Goal: Transaction & Acquisition: Obtain resource

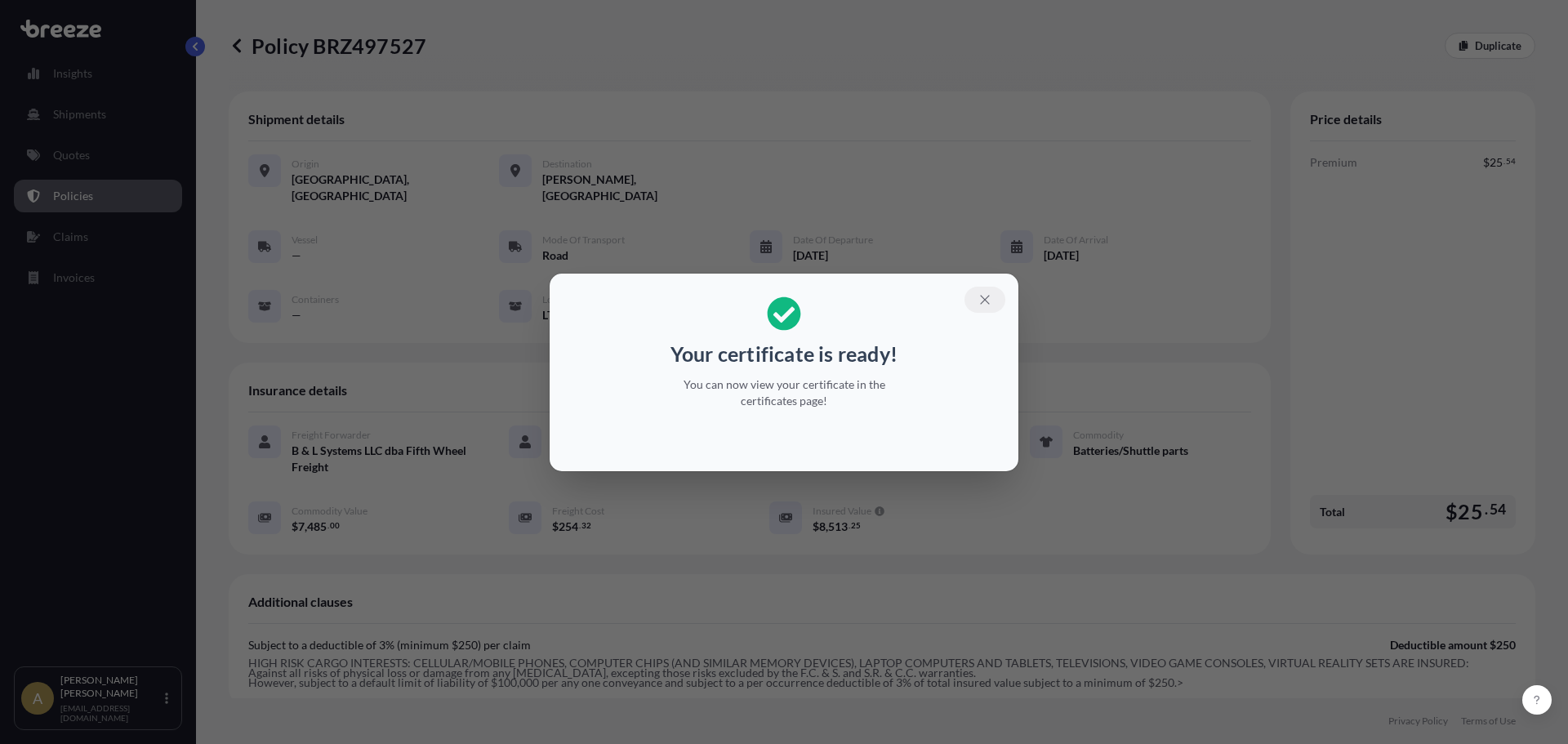
click at [985, 302] on icon "button" at bounding box center [985, 300] width 15 height 15
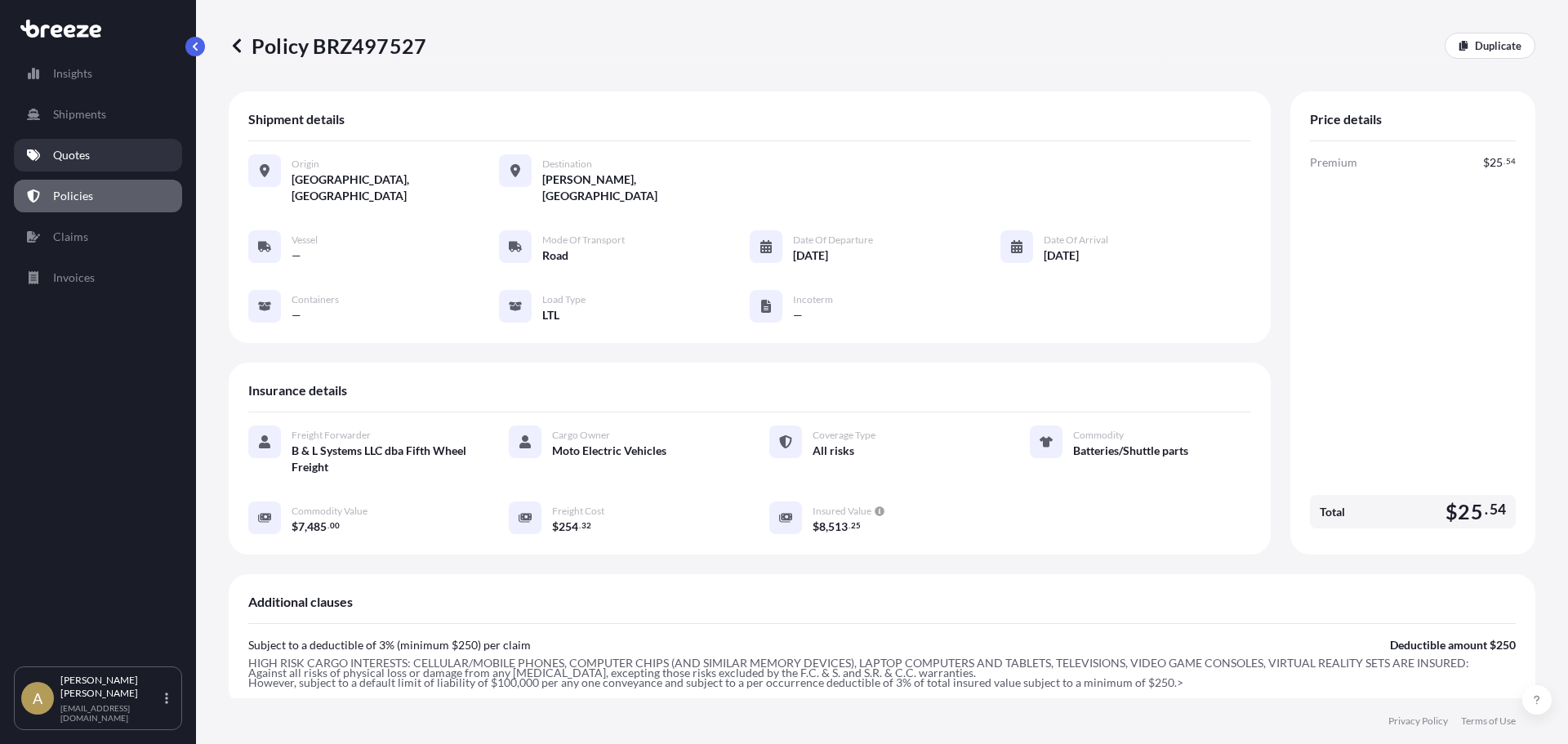
click at [102, 160] on link "Quotes" at bounding box center [98, 154] width 168 height 32
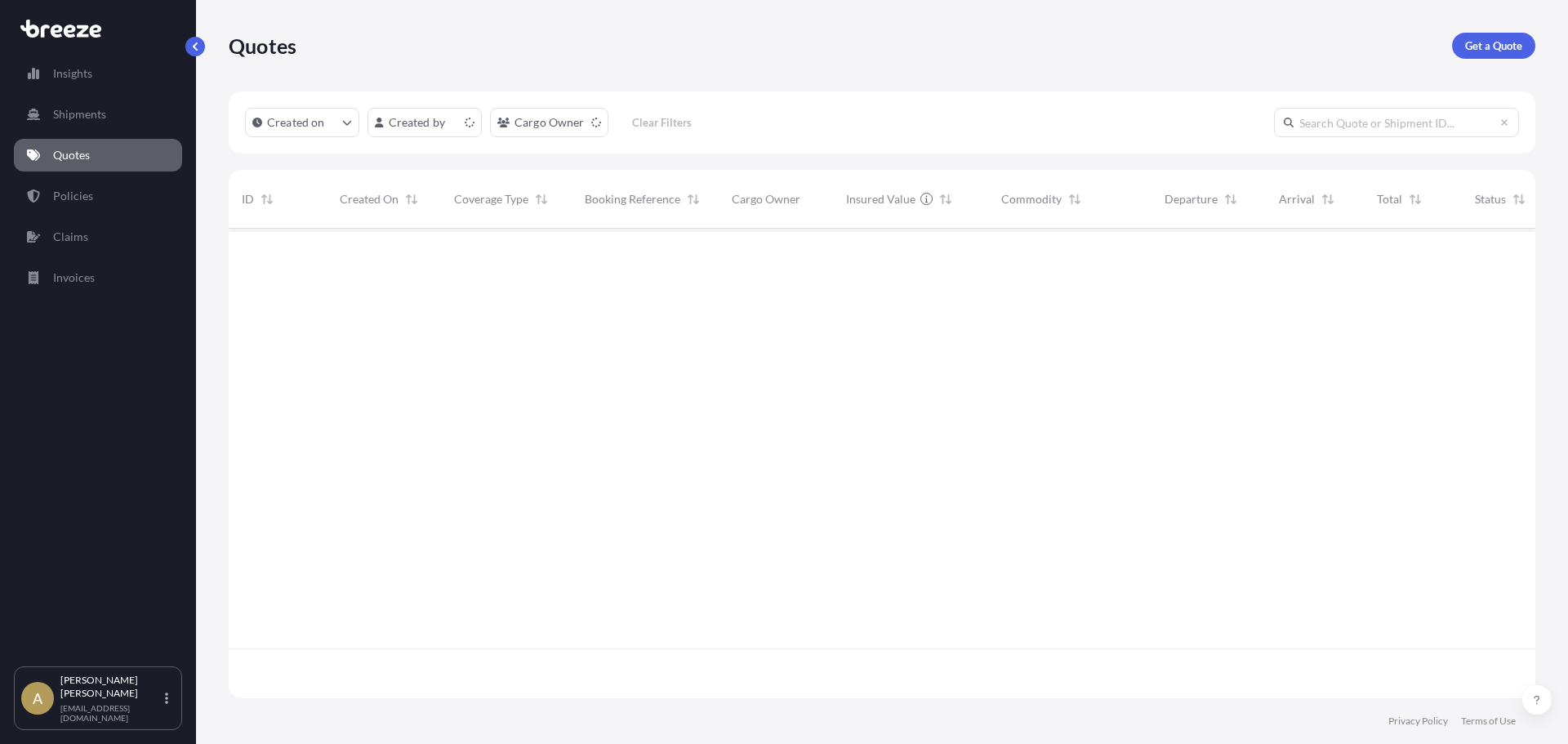
scroll to position [466, 1295]
click at [1494, 54] on link "Get a Quote" at bounding box center [1494, 46] width 83 height 26
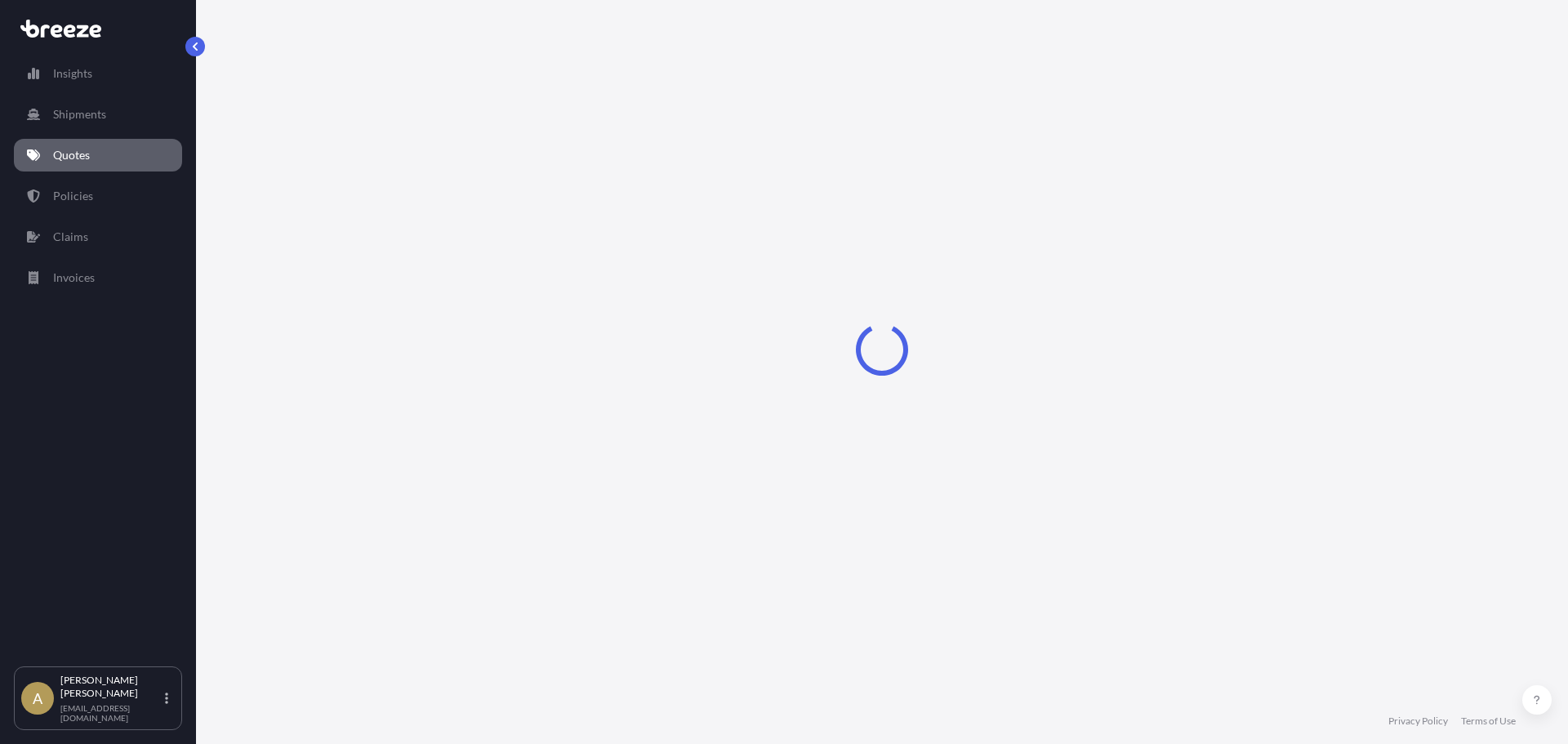
select select "Sea"
select select "1"
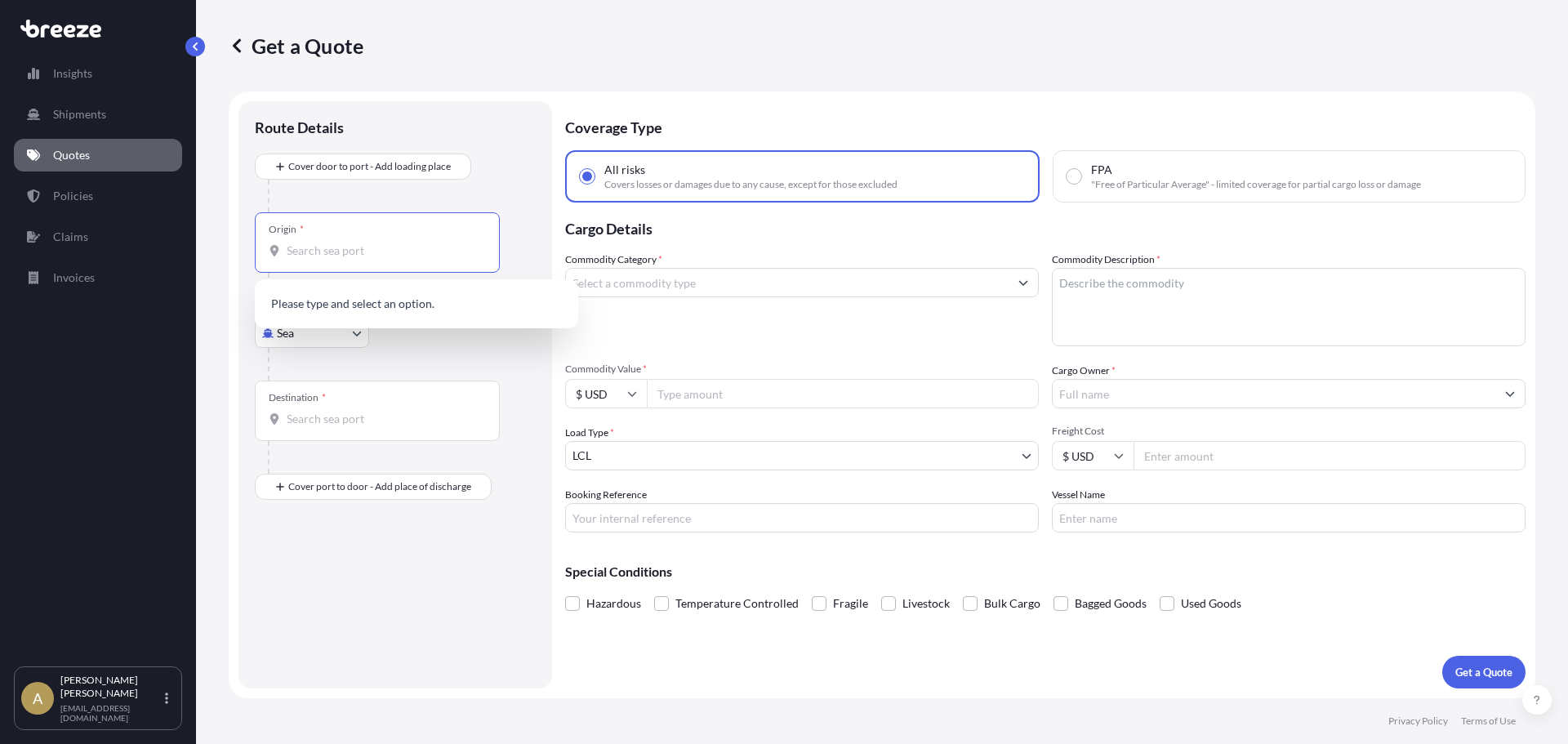
click at [327, 247] on input "Origin *" at bounding box center [383, 251] width 193 height 17
click at [291, 334] on body "0 options available. Insights Shipments Quotes Policies Claims Invoices A [PERS…" at bounding box center [784, 372] width 1568 height 744
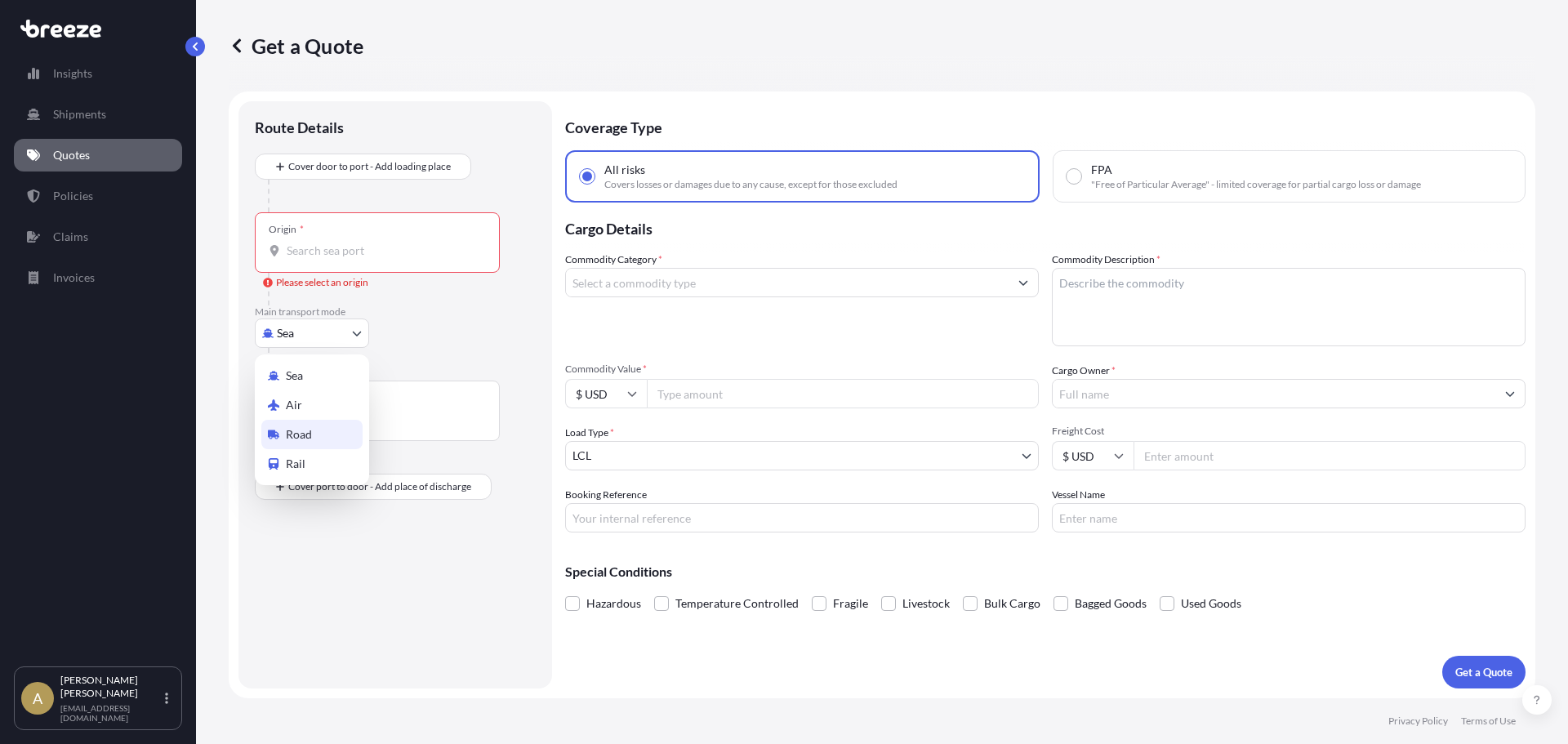
click at [307, 429] on span "Road" at bounding box center [299, 435] width 26 height 17
select select "Road"
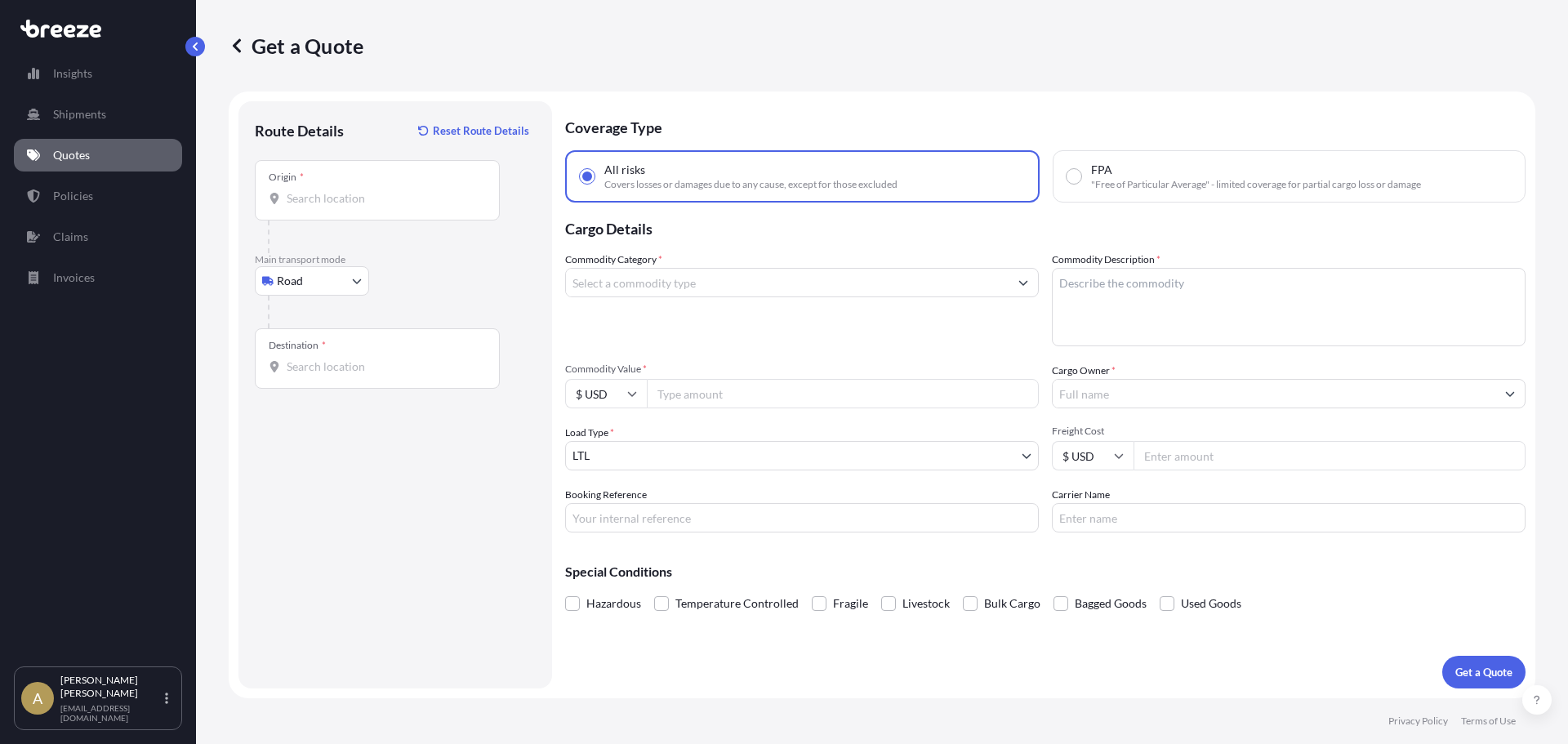
click at [351, 212] on div "Origin *" at bounding box center [378, 190] width 245 height 60
click at [351, 207] on input "Origin *" at bounding box center [383, 198] width 193 height 17
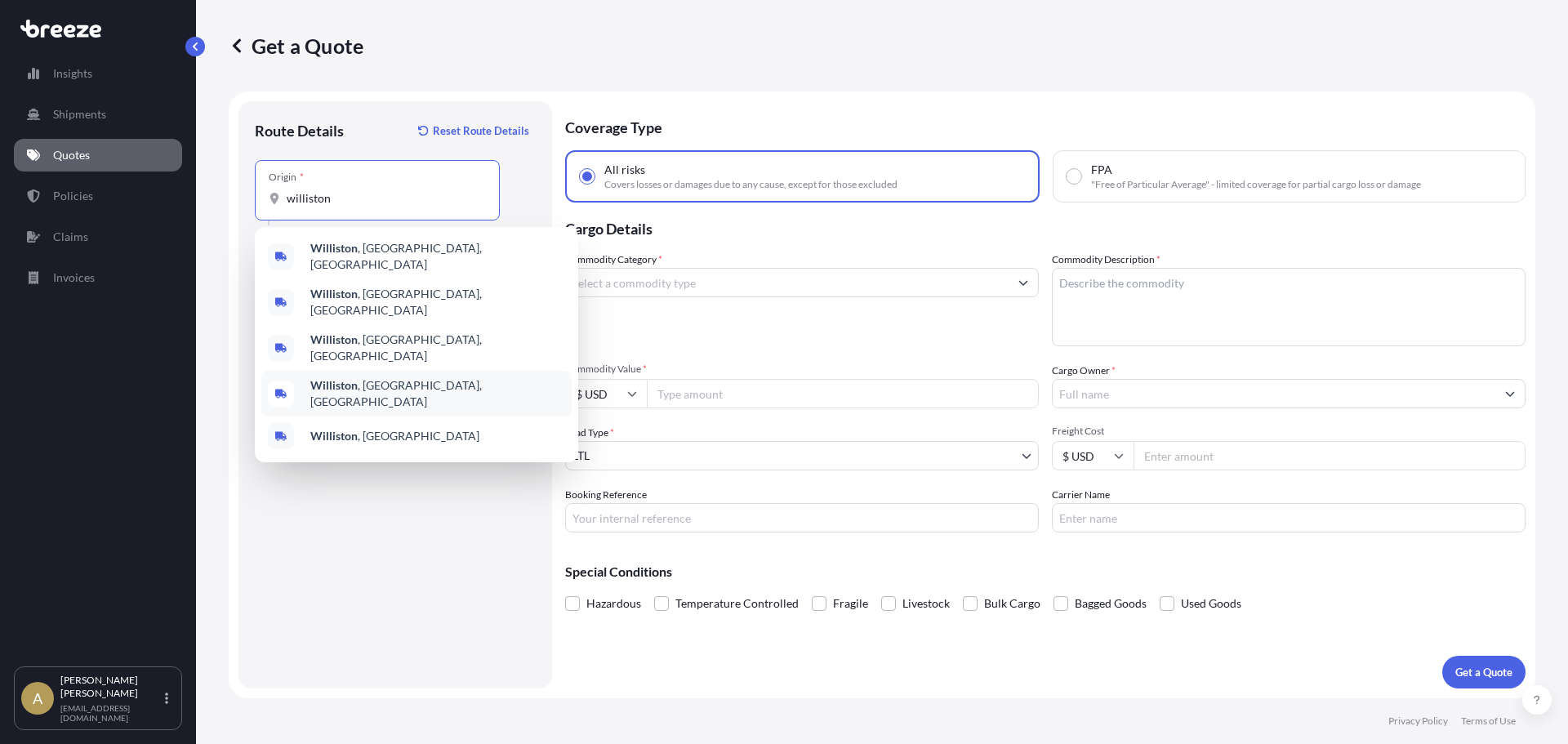
click at [424, 371] on div "[GEOGRAPHIC_DATA] , [GEOGRAPHIC_DATA], [GEOGRAPHIC_DATA]" at bounding box center [416, 393] width 310 height 46
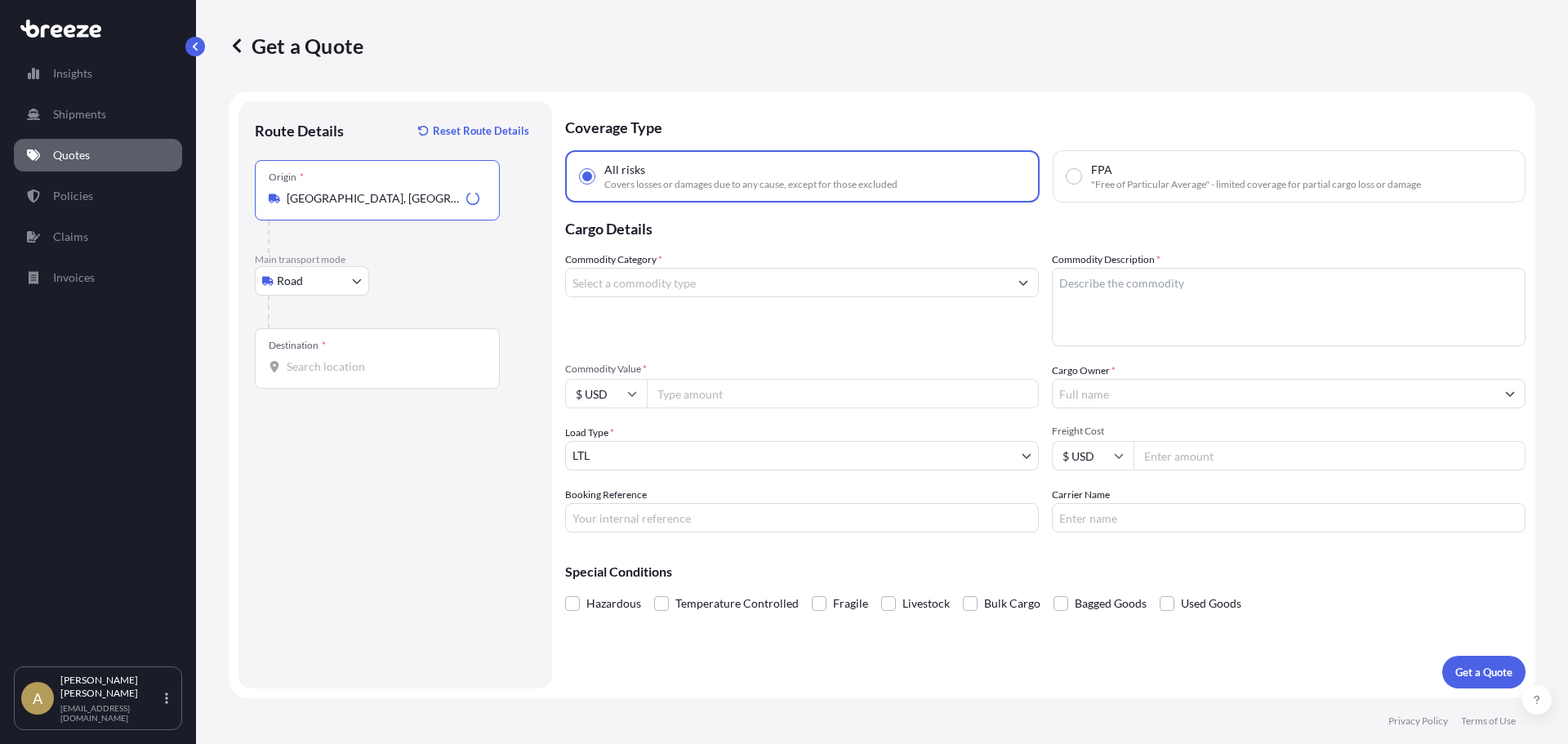
type input "[GEOGRAPHIC_DATA], [GEOGRAPHIC_DATA], [GEOGRAPHIC_DATA]"
click at [328, 372] on input "Destination *" at bounding box center [383, 366] width 193 height 17
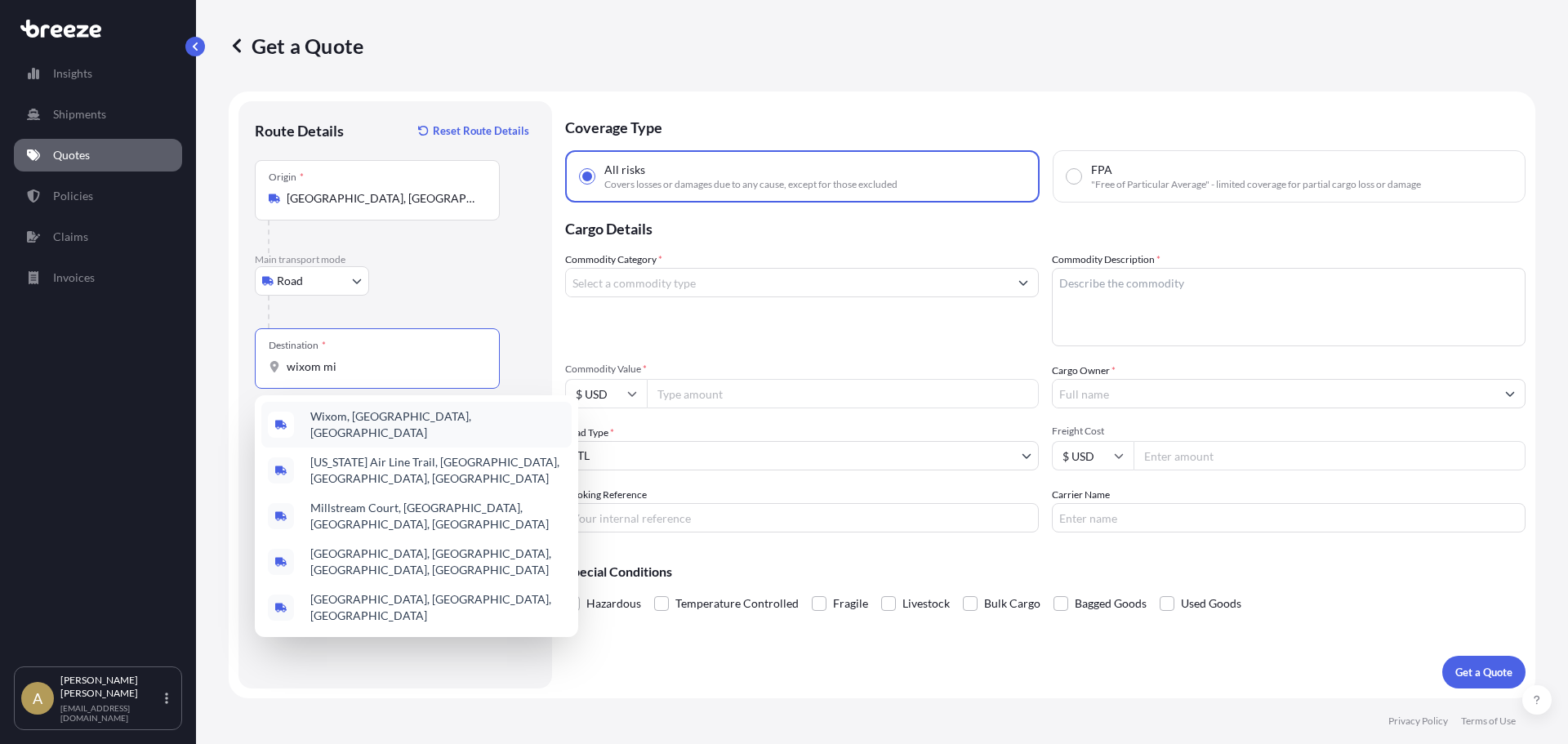
click at [374, 422] on span "Wixom, [GEOGRAPHIC_DATA], [GEOGRAPHIC_DATA]" at bounding box center [437, 424] width 255 height 32
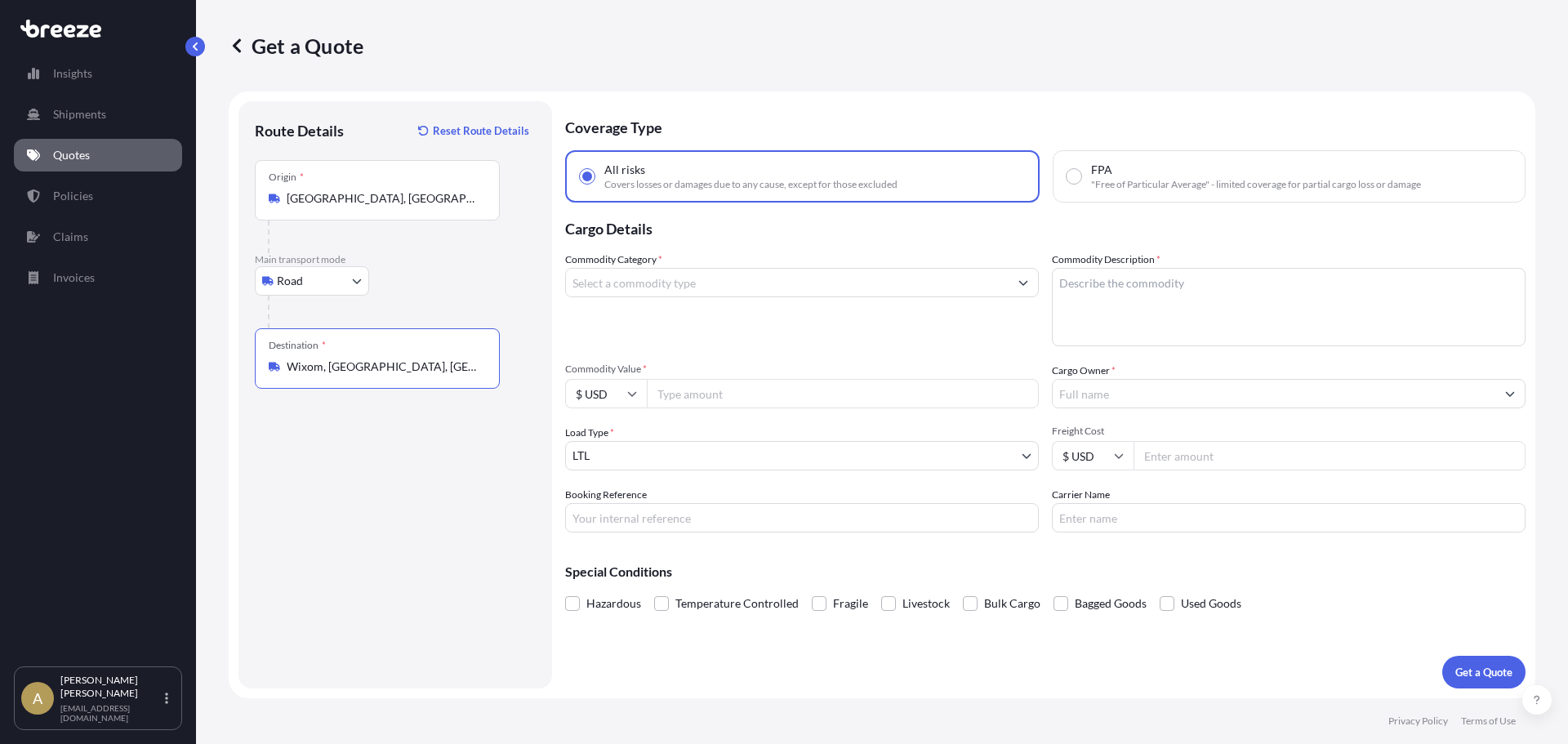
type input "Wixom, [GEOGRAPHIC_DATA], [GEOGRAPHIC_DATA]"
click at [697, 275] on input "Commodity Category *" at bounding box center [787, 283] width 442 height 30
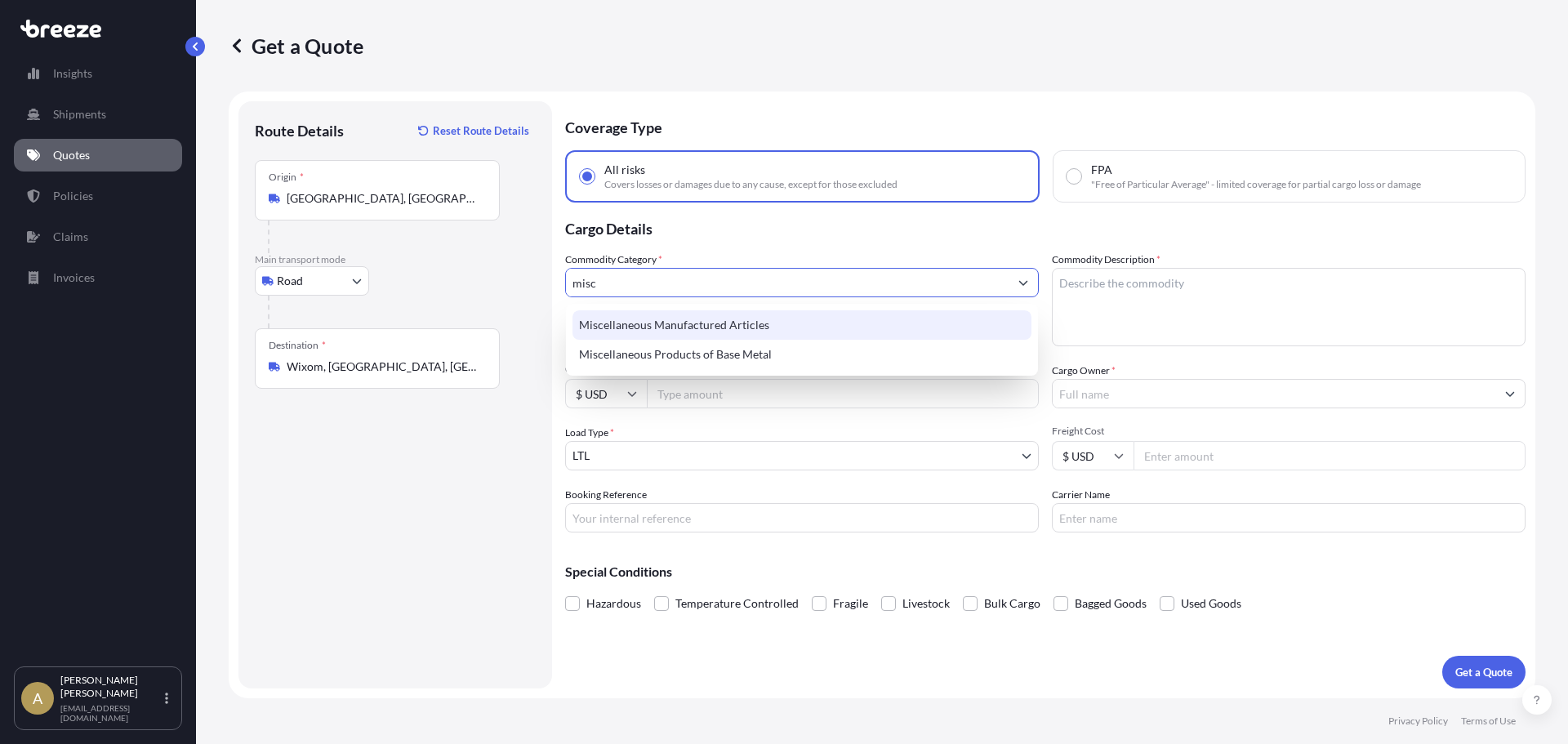
click at [766, 324] on div "Miscellaneous Manufactured Articles" at bounding box center [802, 325] width 459 height 30
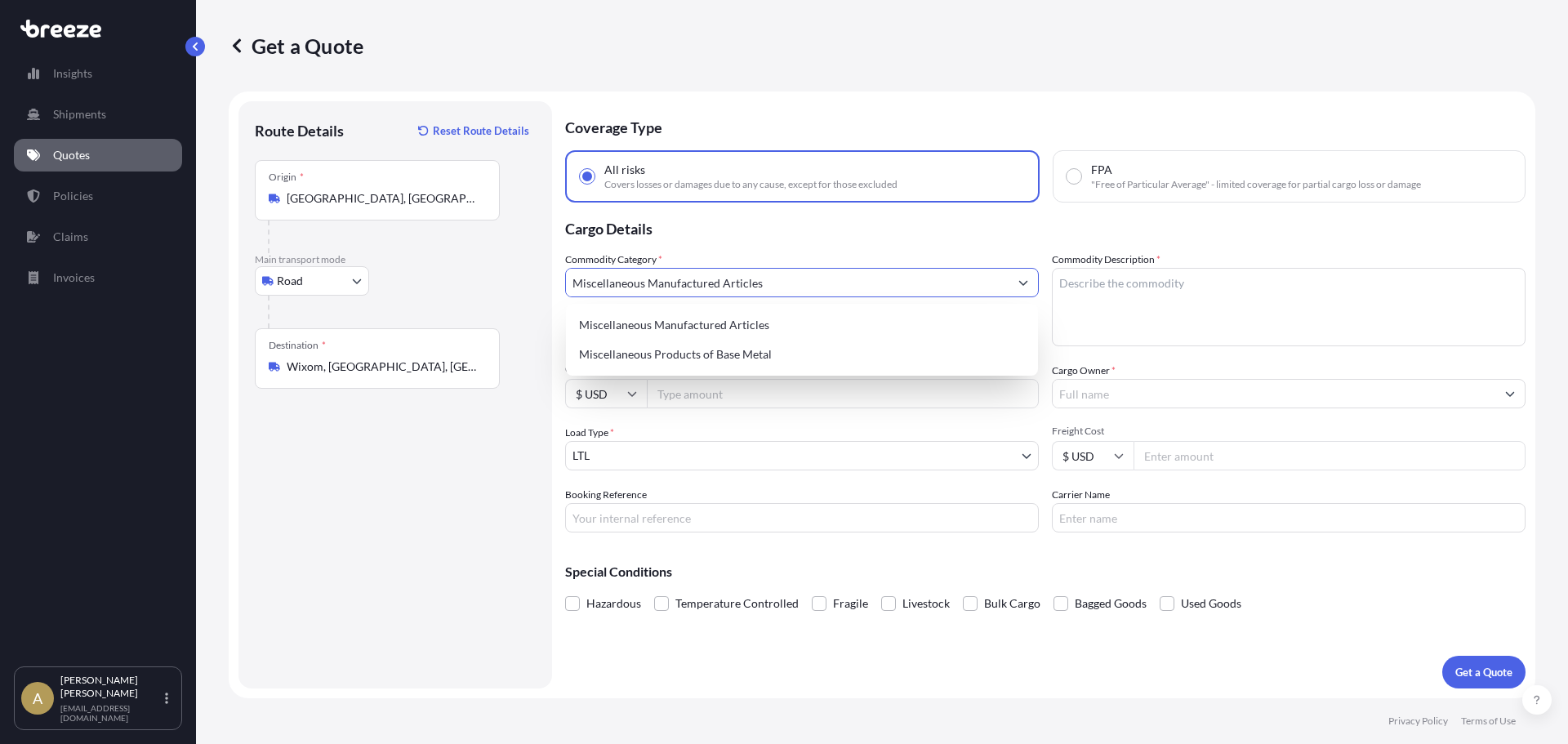
type input "Miscellaneous Manufactured Articles"
click at [1157, 301] on textarea "Commodity Description *" at bounding box center [1289, 307] width 474 height 78
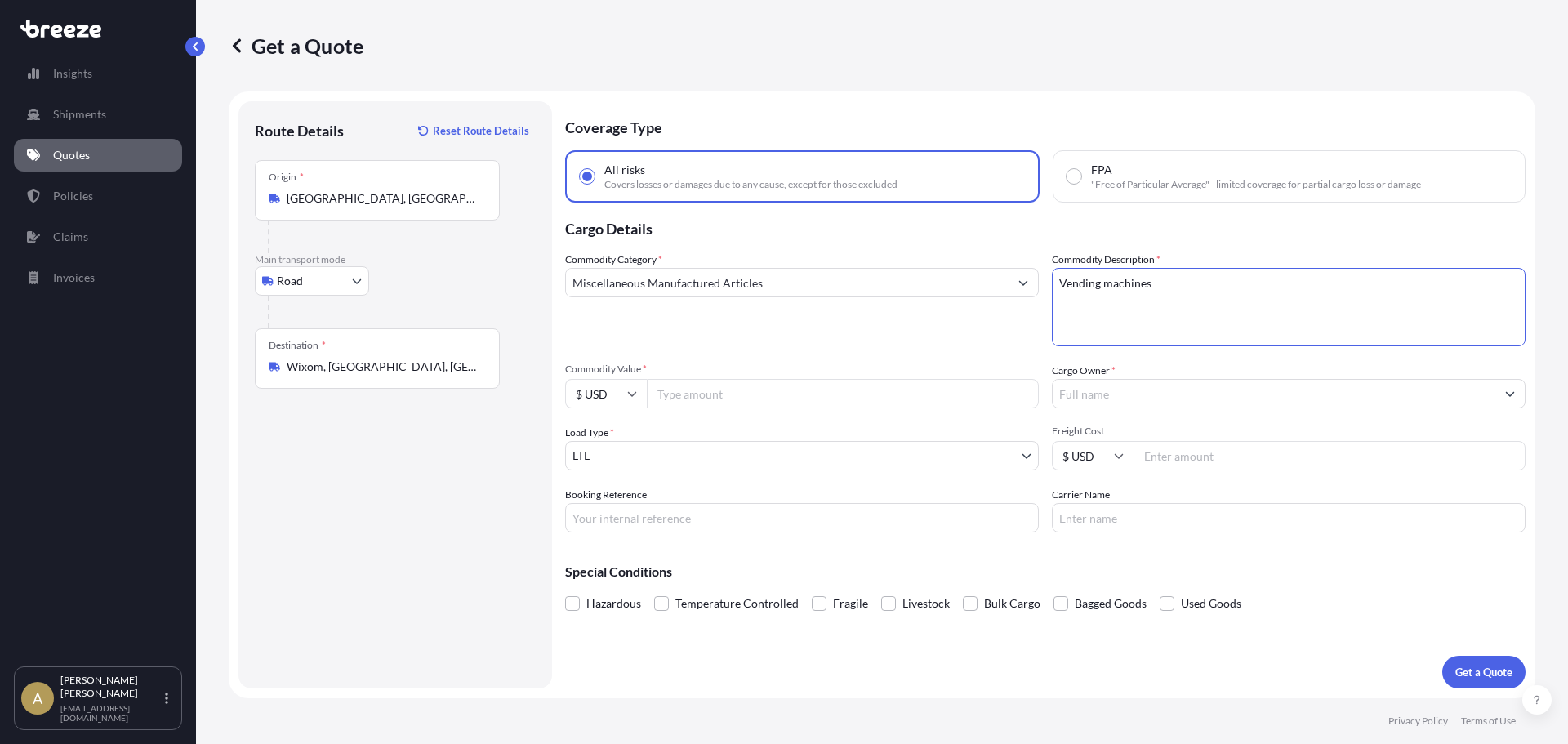
type textarea "Vending machines"
type input "50000"
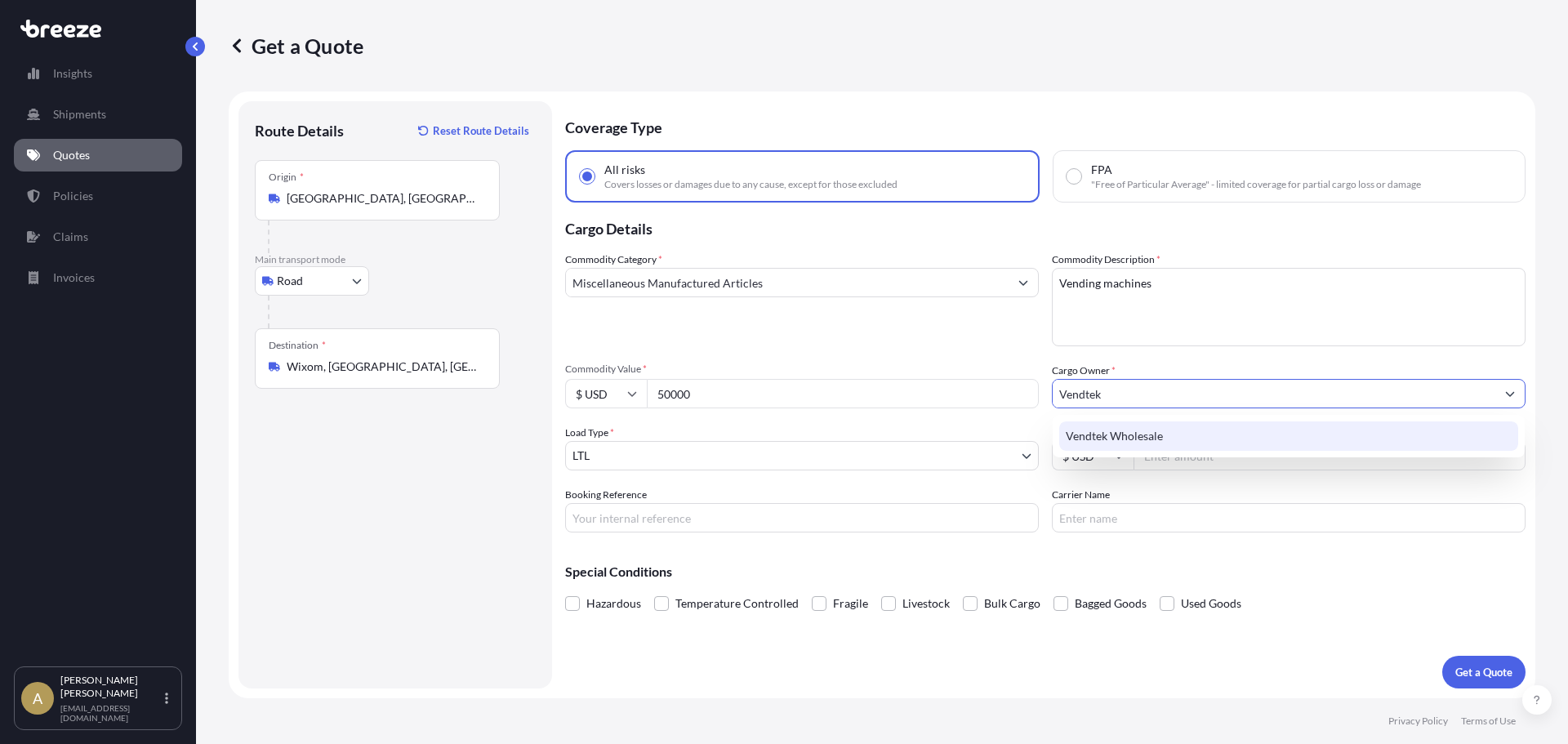
click at [1175, 441] on div "Vendtek Wholesale" at bounding box center [1289, 436] width 459 height 30
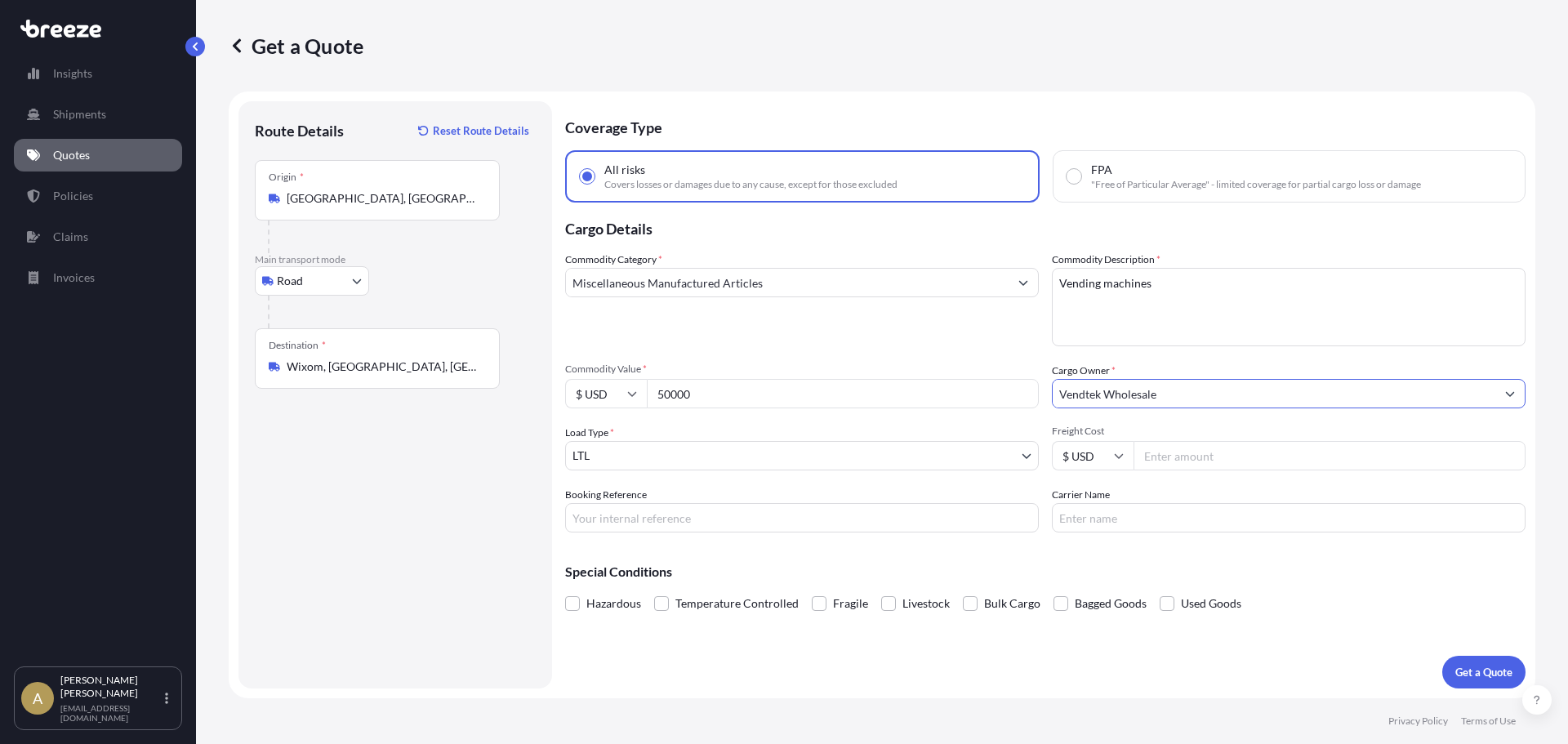
type input "Vendtek Wholesale"
click at [1226, 464] on input "Freight Cost" at bounding box center [1329, 456] width 392 height 30
type input "626.13"
click at [1488, 673] on p "Get a Quote" at bounding box center [1483, 672] width 57 height 17
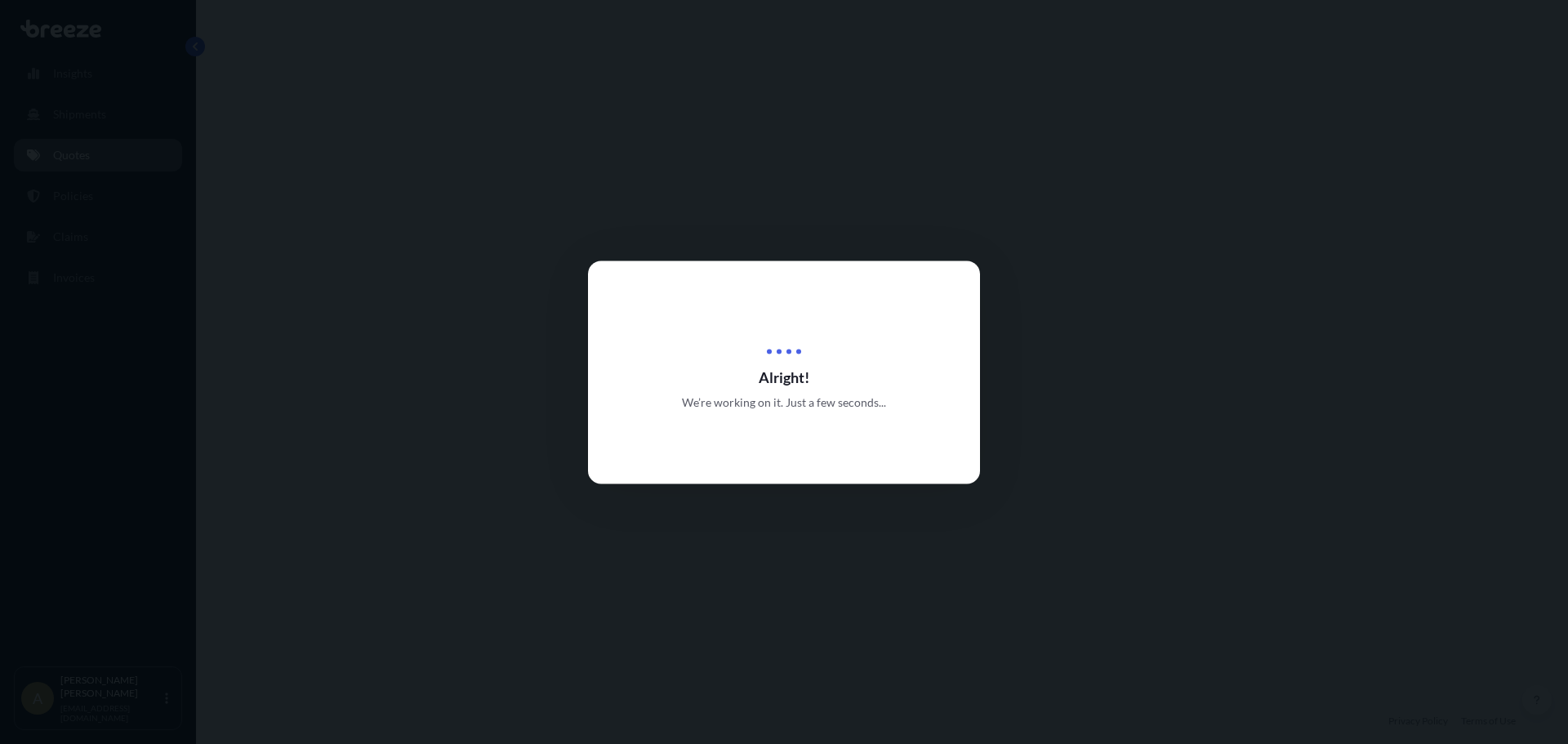
select select "Road"
select select "1"
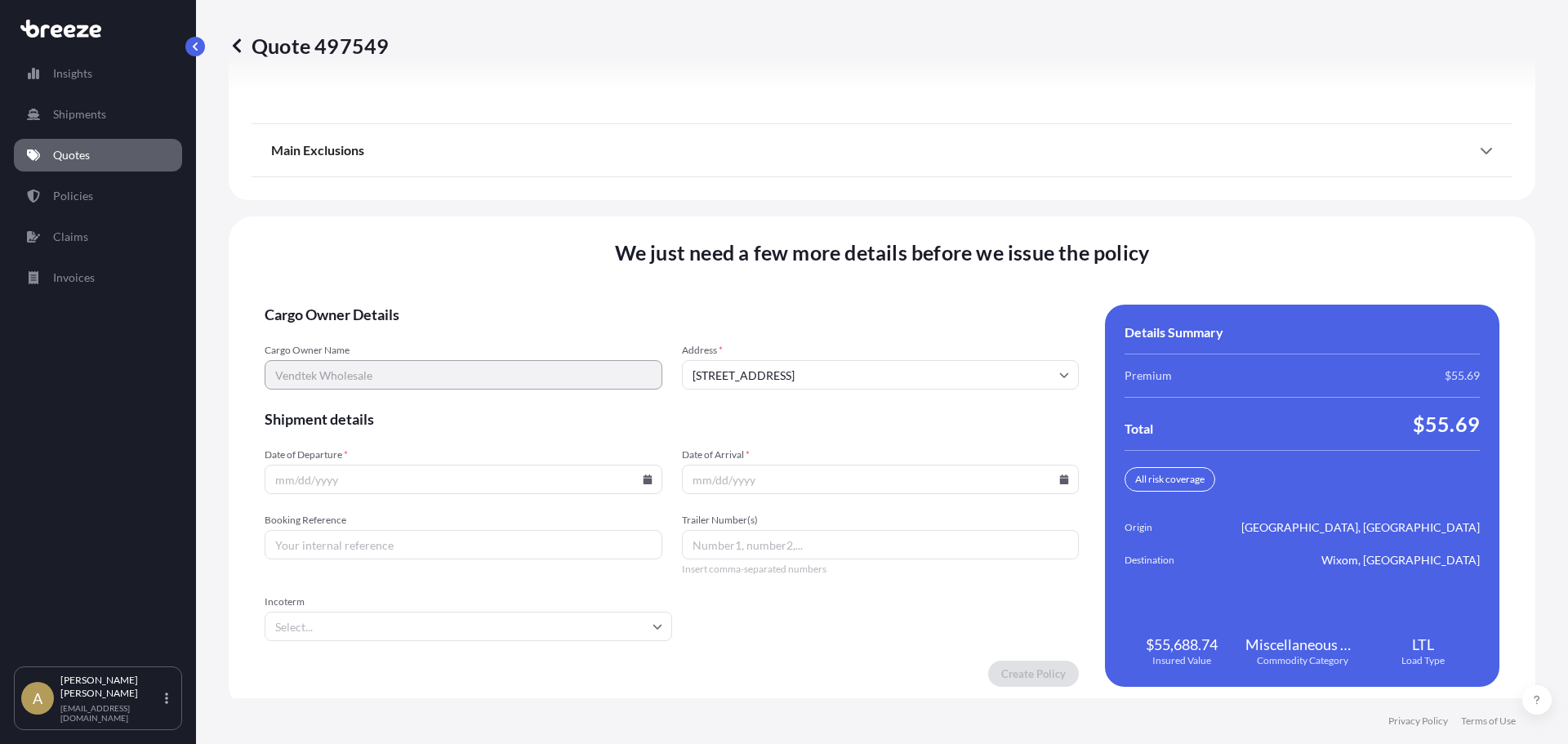
scroll to position [2108, 0]
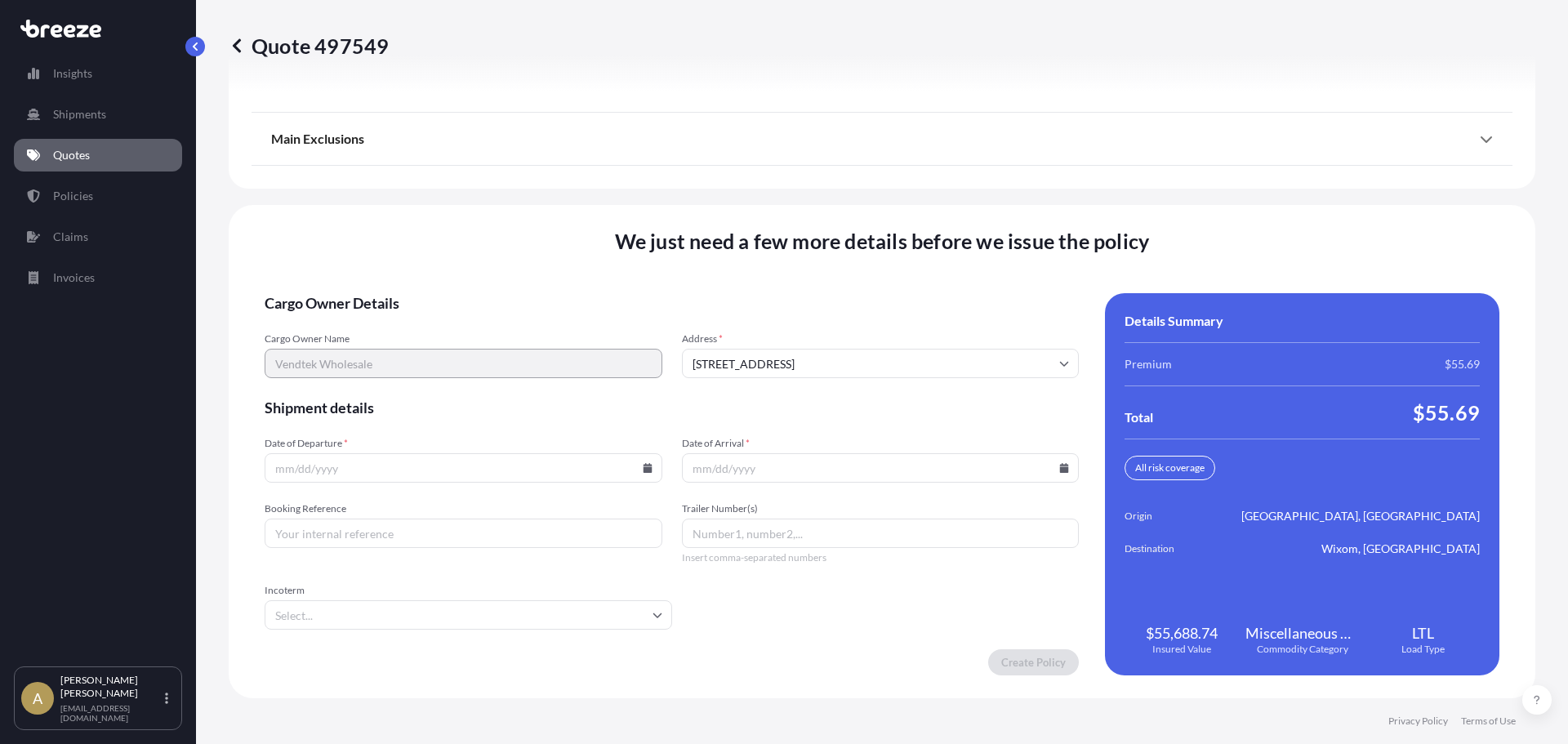
click at [646, 471] on icon at bounding box center [647, 468] width 9 height 10
click at [380, 386] on button "26" at bounding box center [385, 385] width 26 height 26
type input "[DATE]"
click at [1060, 471] on icon at bounding box center [1064, 468] width 9 height 10
click at [874, 389] on button "28" at bounding box center [875, 385] width 26 height 26
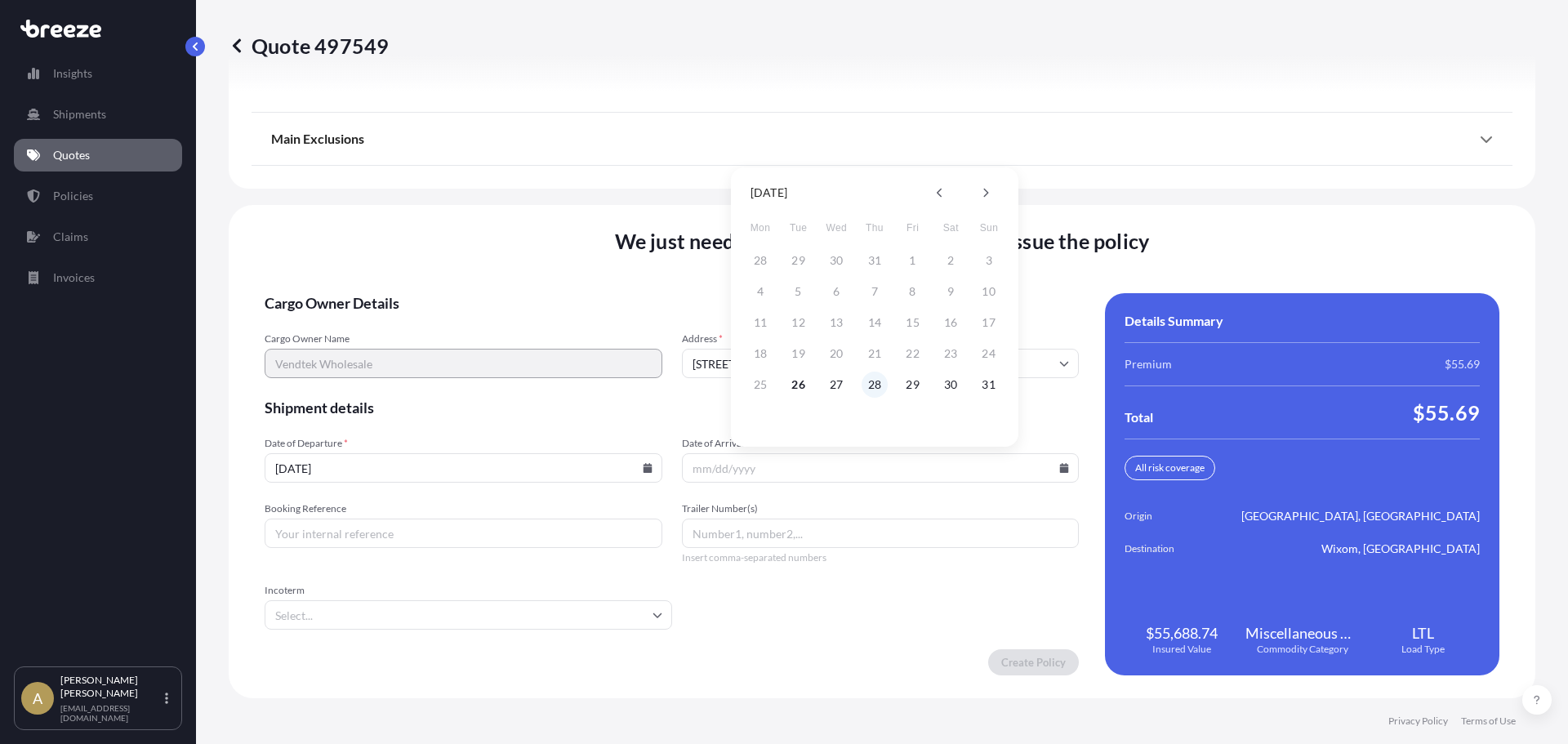
type input "[DATE]"
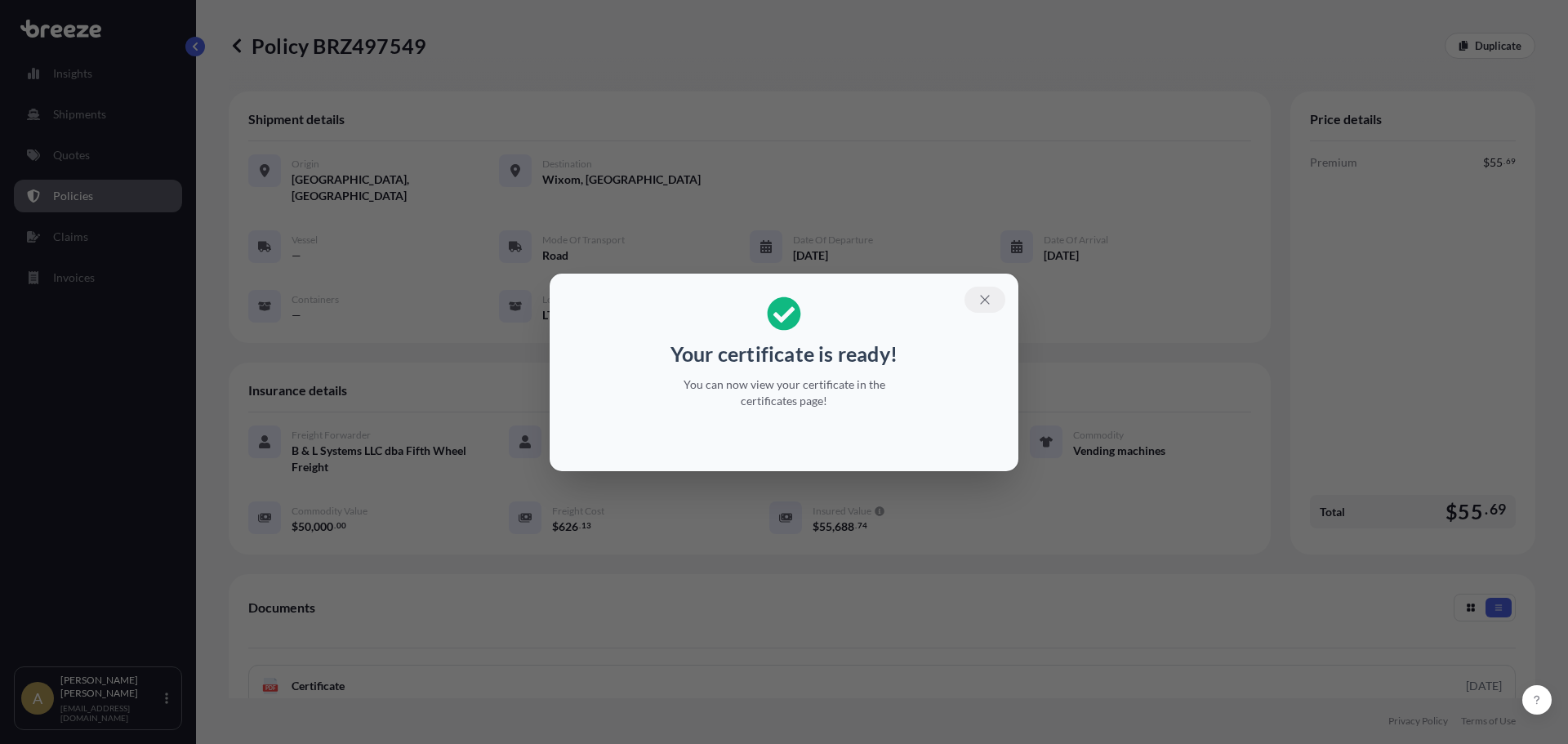
click at [991, 295] on icon "button" at bounding box center [985, 300] width 15 height 15
